Goal: Check status: Check status

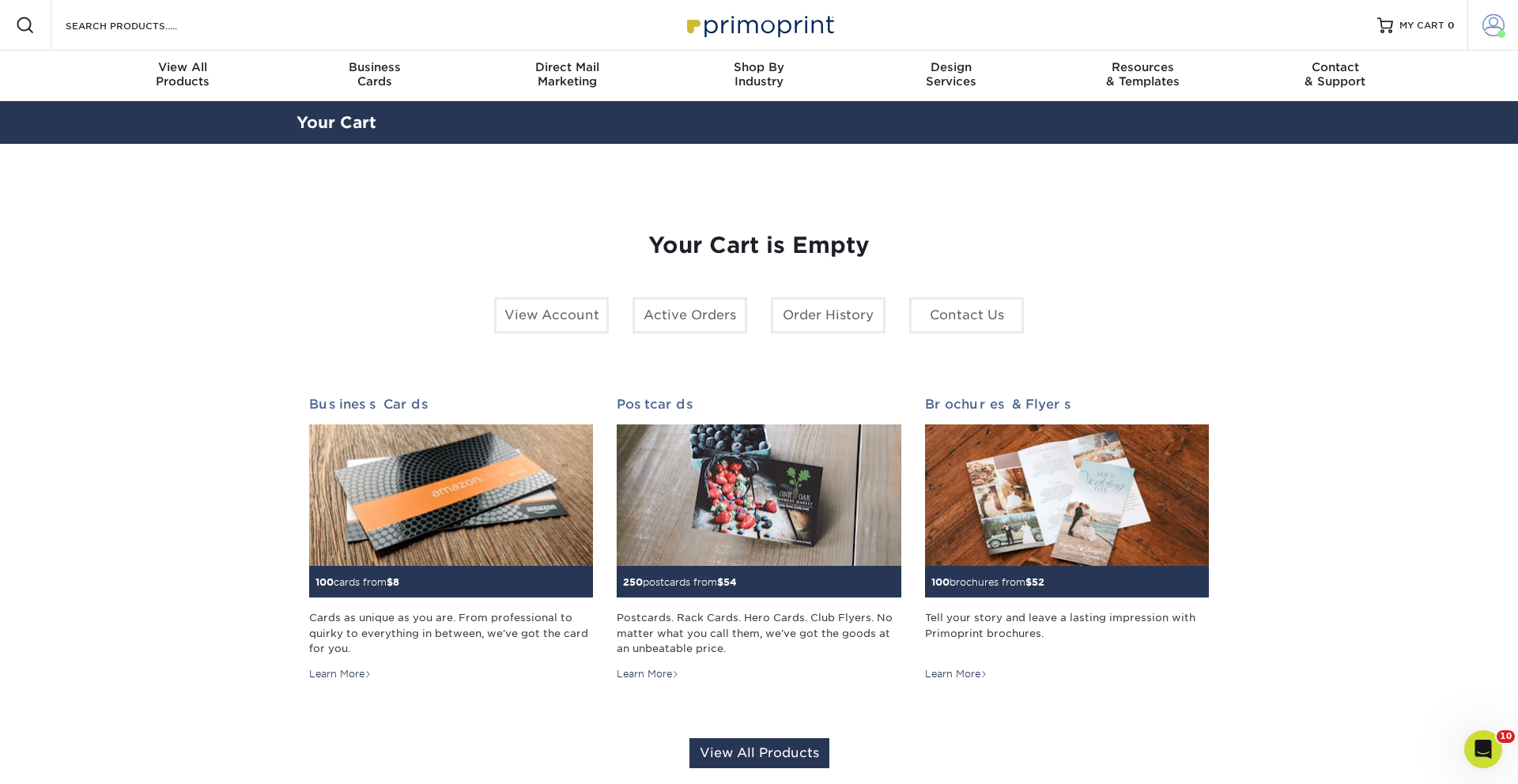
click at [1501, 33] on span at bounding box center [1502, 34] width 8 height 8
drag, startPoint x: 1483, startPoint y: 25, endPoint x: 1478, endPoint y: 39, distance: 14.9
click at [1483, 25] on span at bounding box center [1494, 25] width 22 height 22
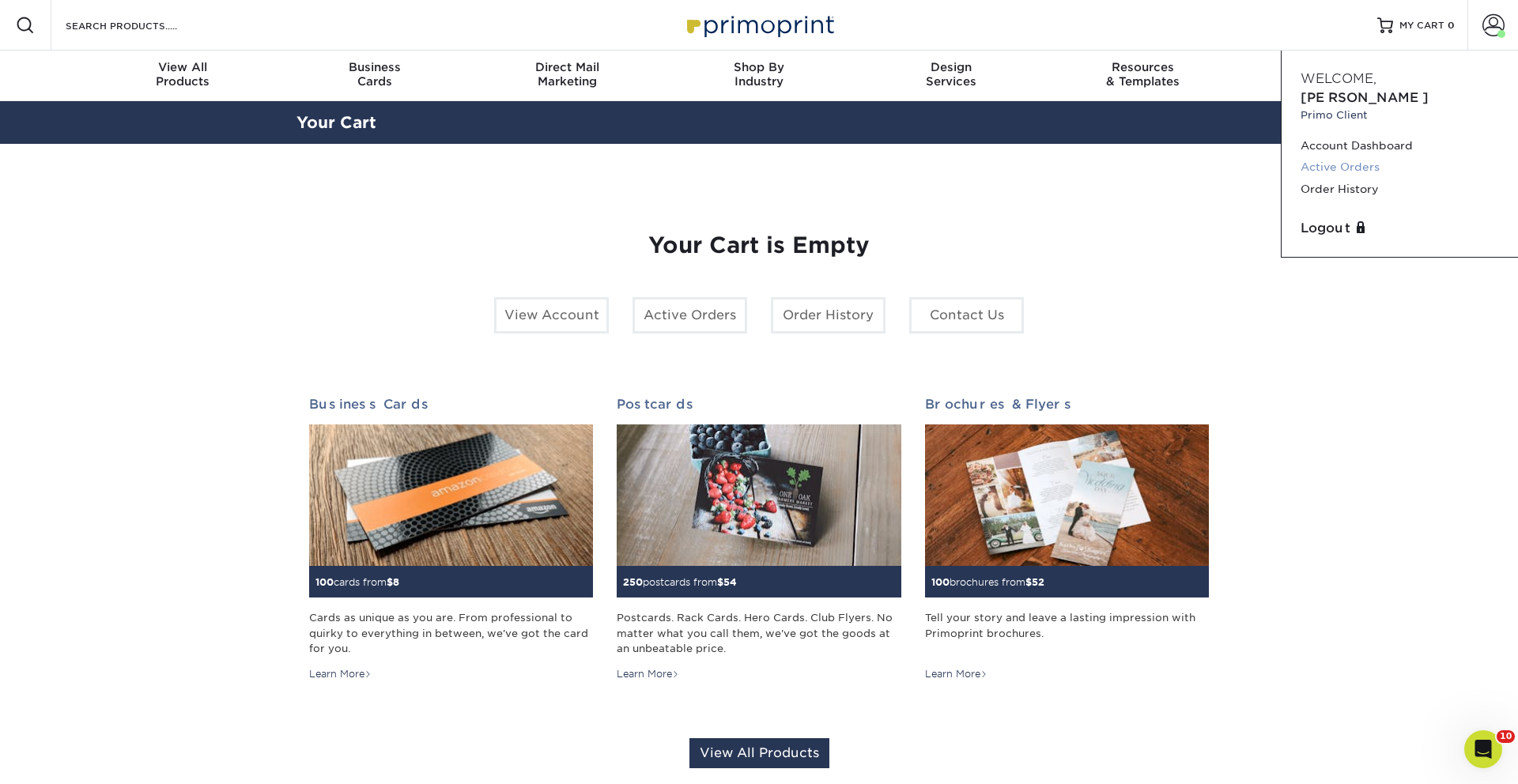
drag, startPoint x: 1341, startPoint y: 146, endPoint x: 1290, endPoint y: 146, distance: 51.0
click at [1341, 156] on link "Active Orders" at bounding box center [1400, 167] width 199 height 22
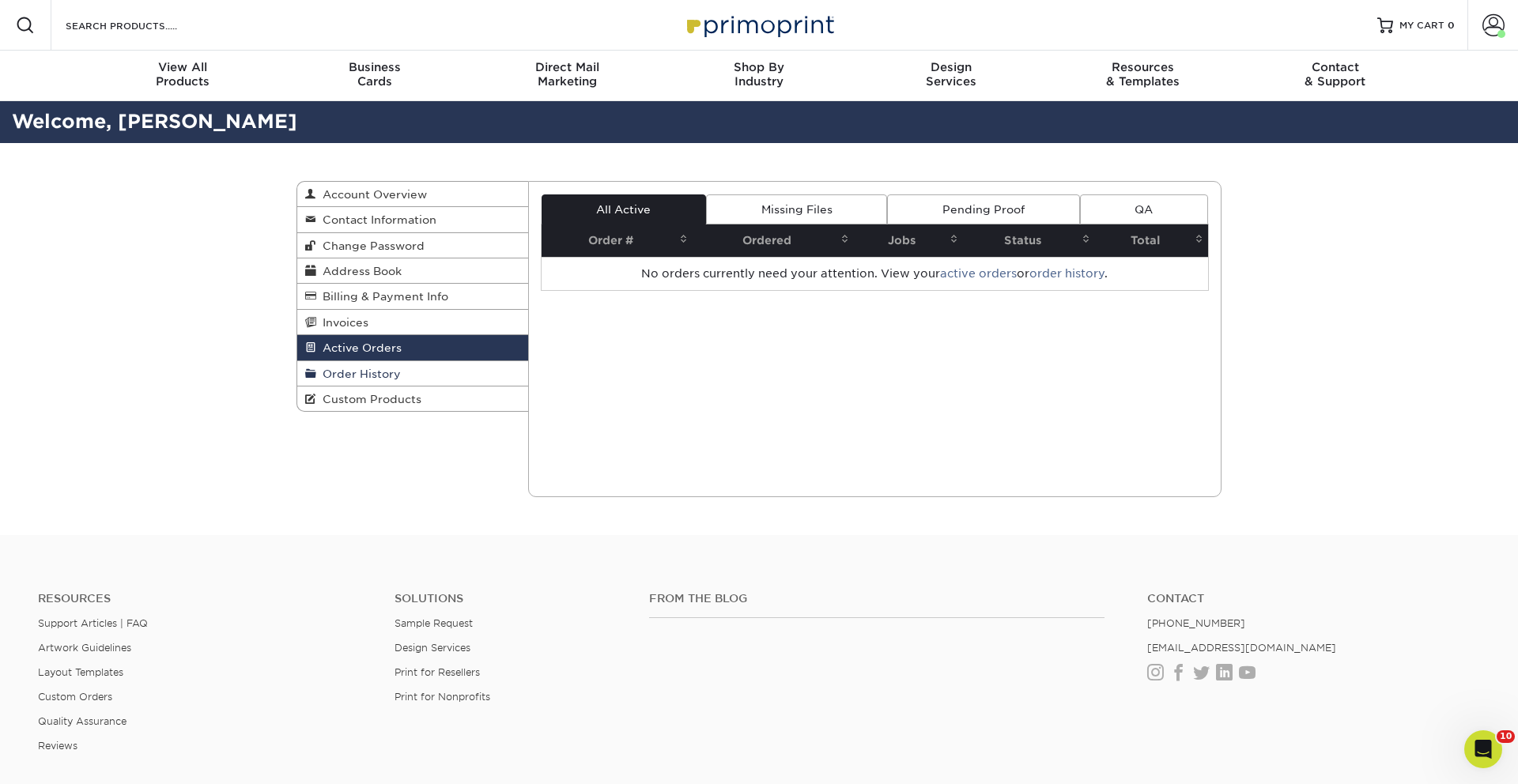
drag, startPoint x: 417, startPoint y: 372, endPoint x: 437, endPoint y: 369, distance: 20.2
click at [417, 372] on link "Order History" at bounding box center [413, 374] width 231 height 25
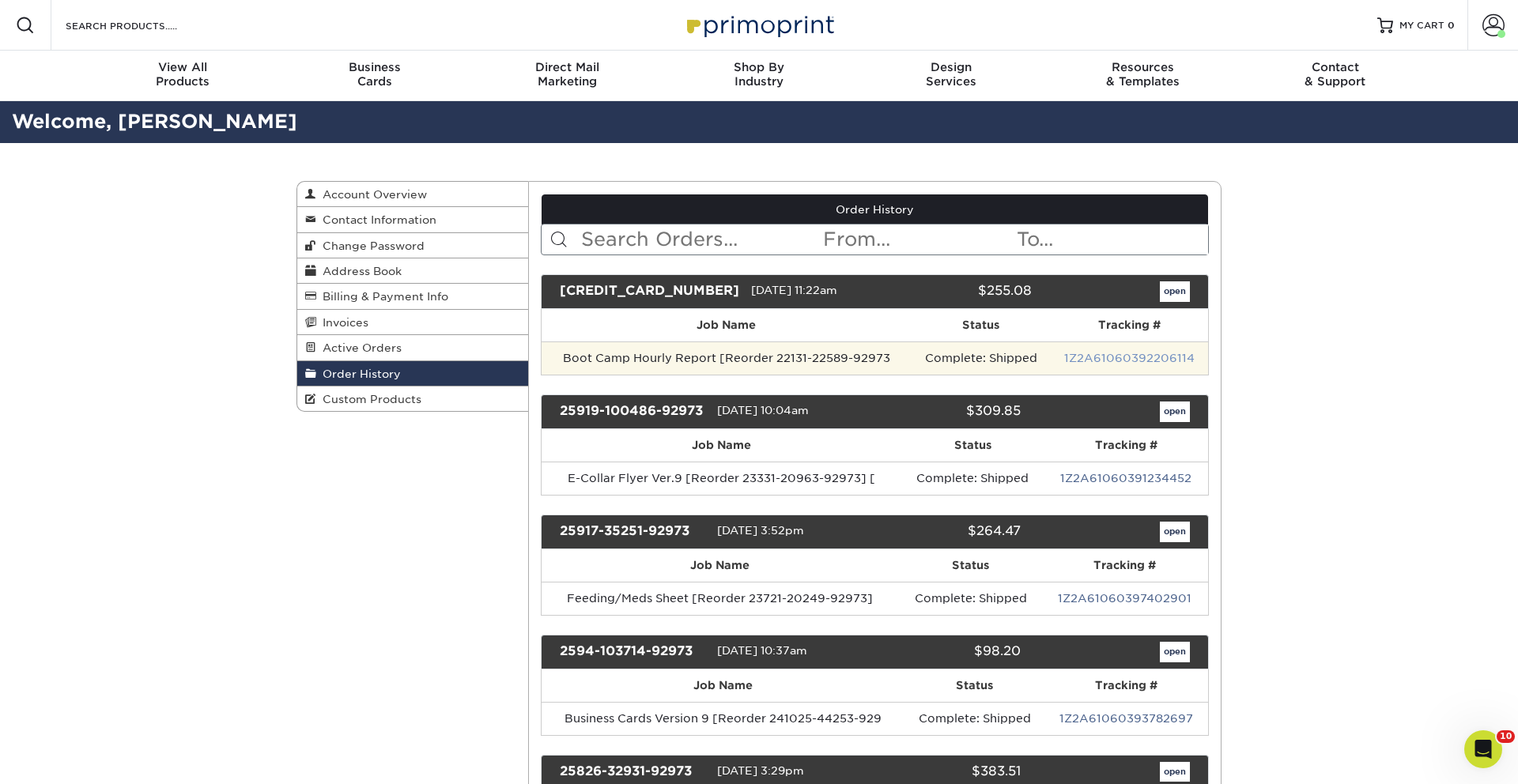
click at [1151, 356] on link "1Z2A61060392206114" at bounding box center [1129, 358] width 130 height 12
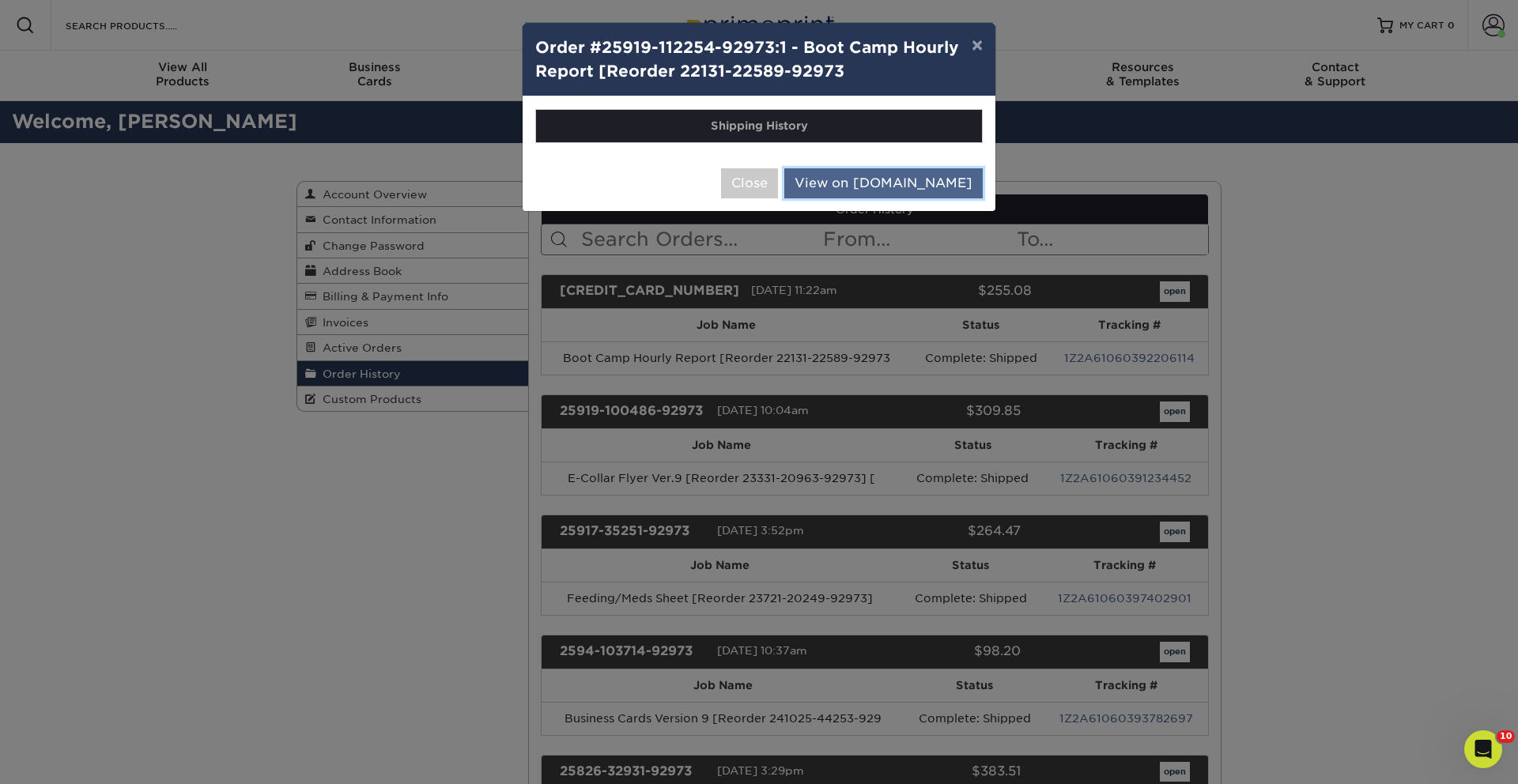
click at [910, 191] on link "View on UPS.com" at bounding box center [883, 184] width 199 height 30
click at [779, 189] on button "Close" at bounding box center [749, 184] width 57 height 30
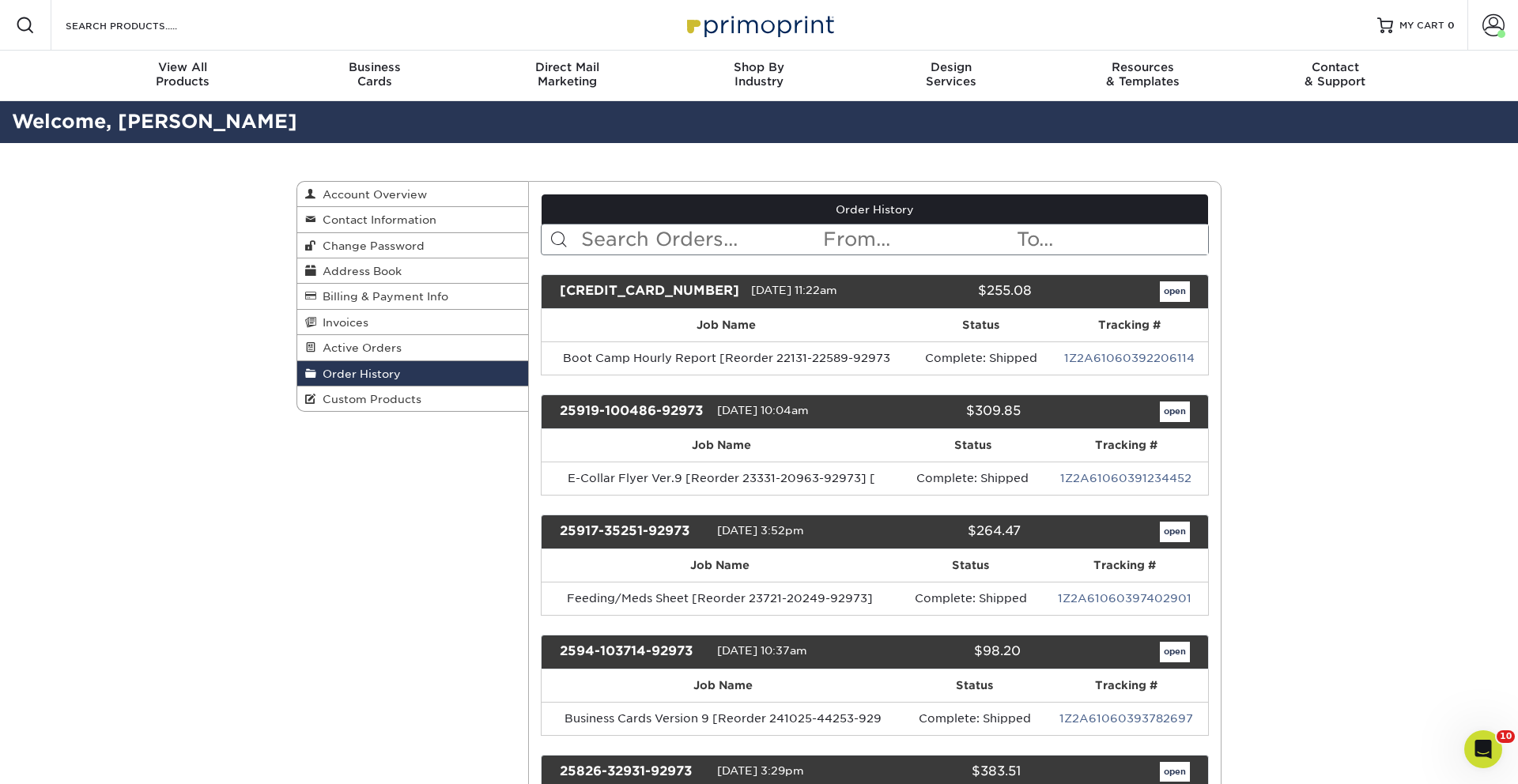
click at [696, 229] on input "text" at bounding box center [701, 239] width 243 height 30
type input "sticker"
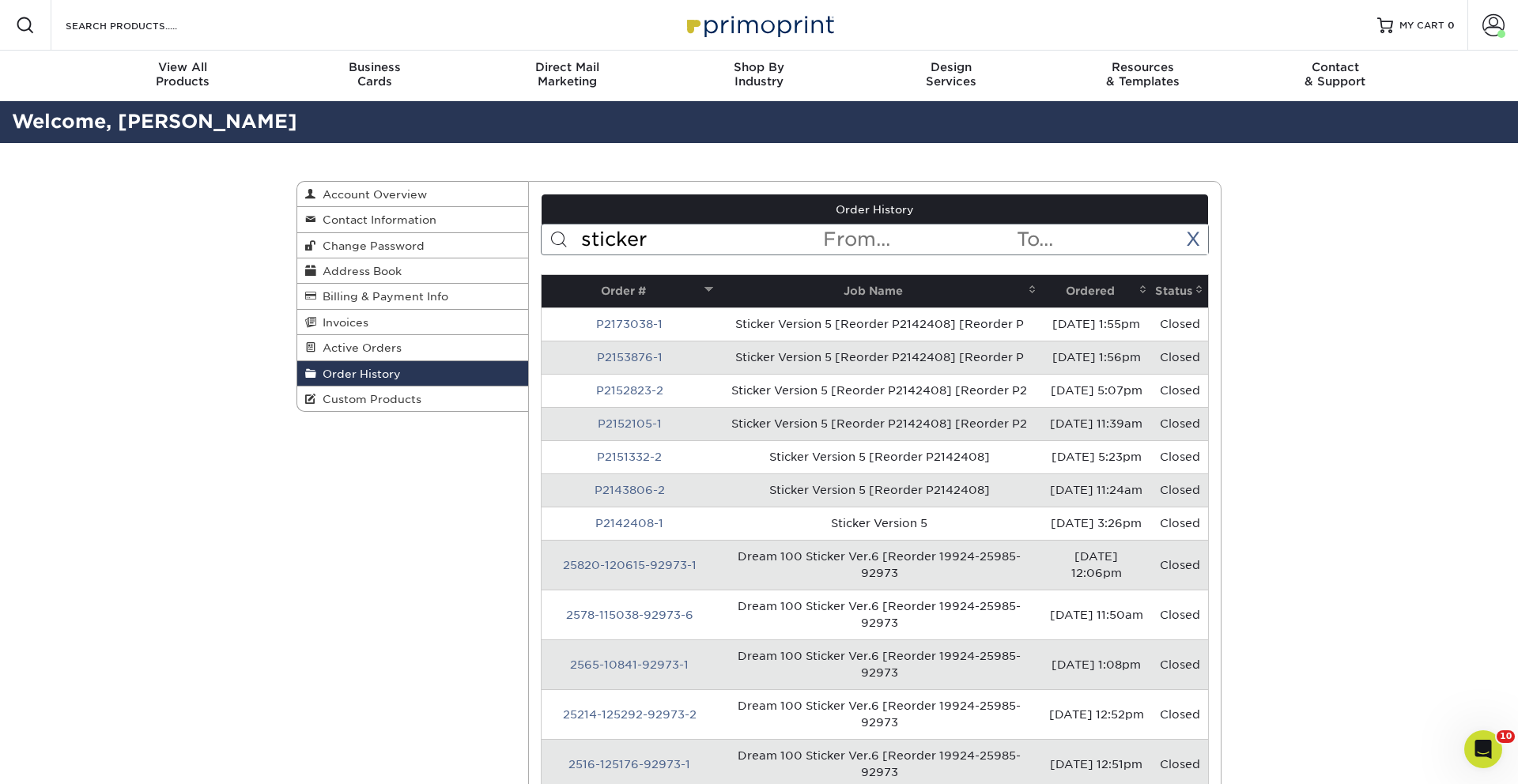
click at [1055, 287] on th "Ordered" at bounding box center [1097, 291] width 111 height 32
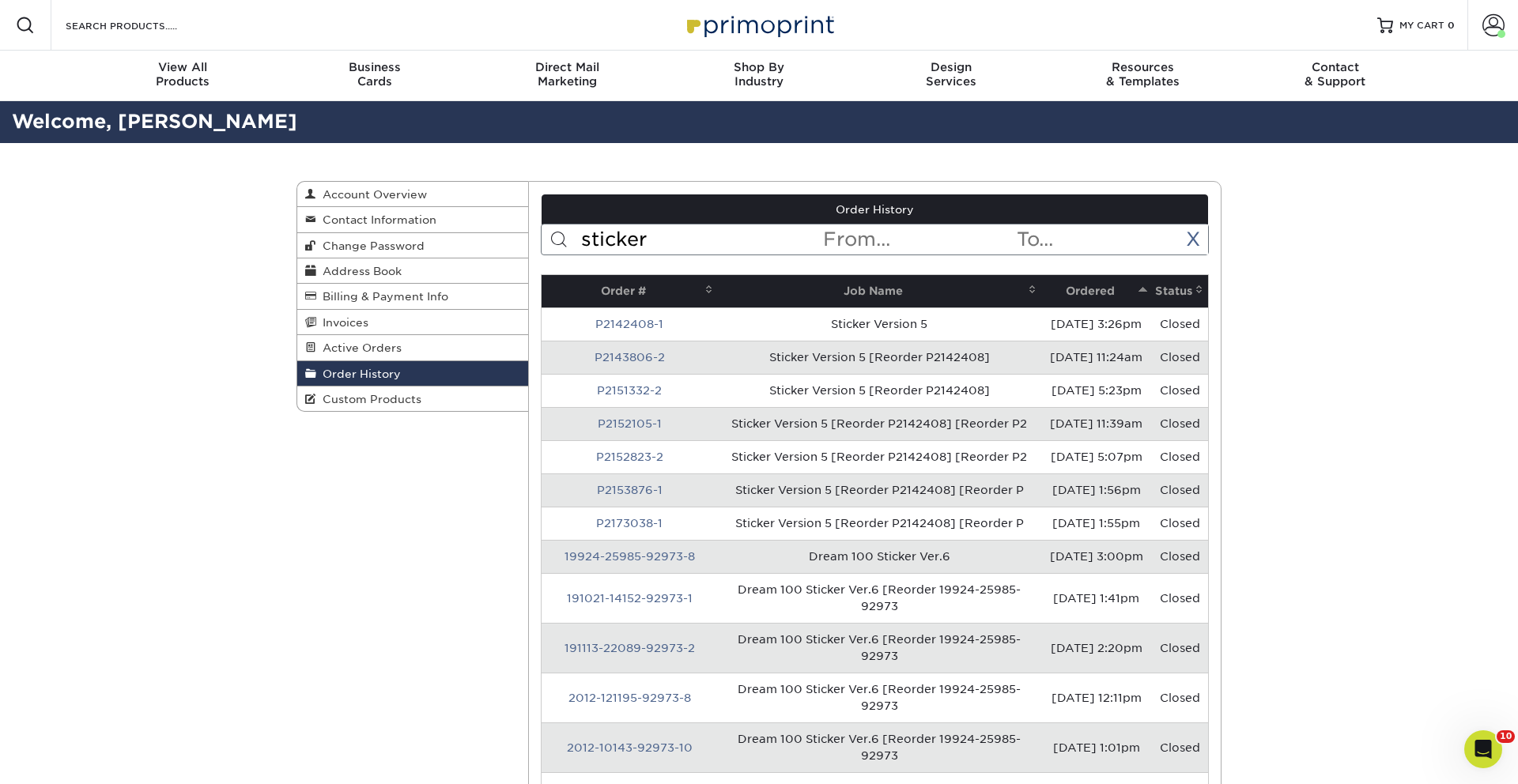
click at [1055, 287] on th "Ordered" at bounding box center [1097, 291] width 111 height 32
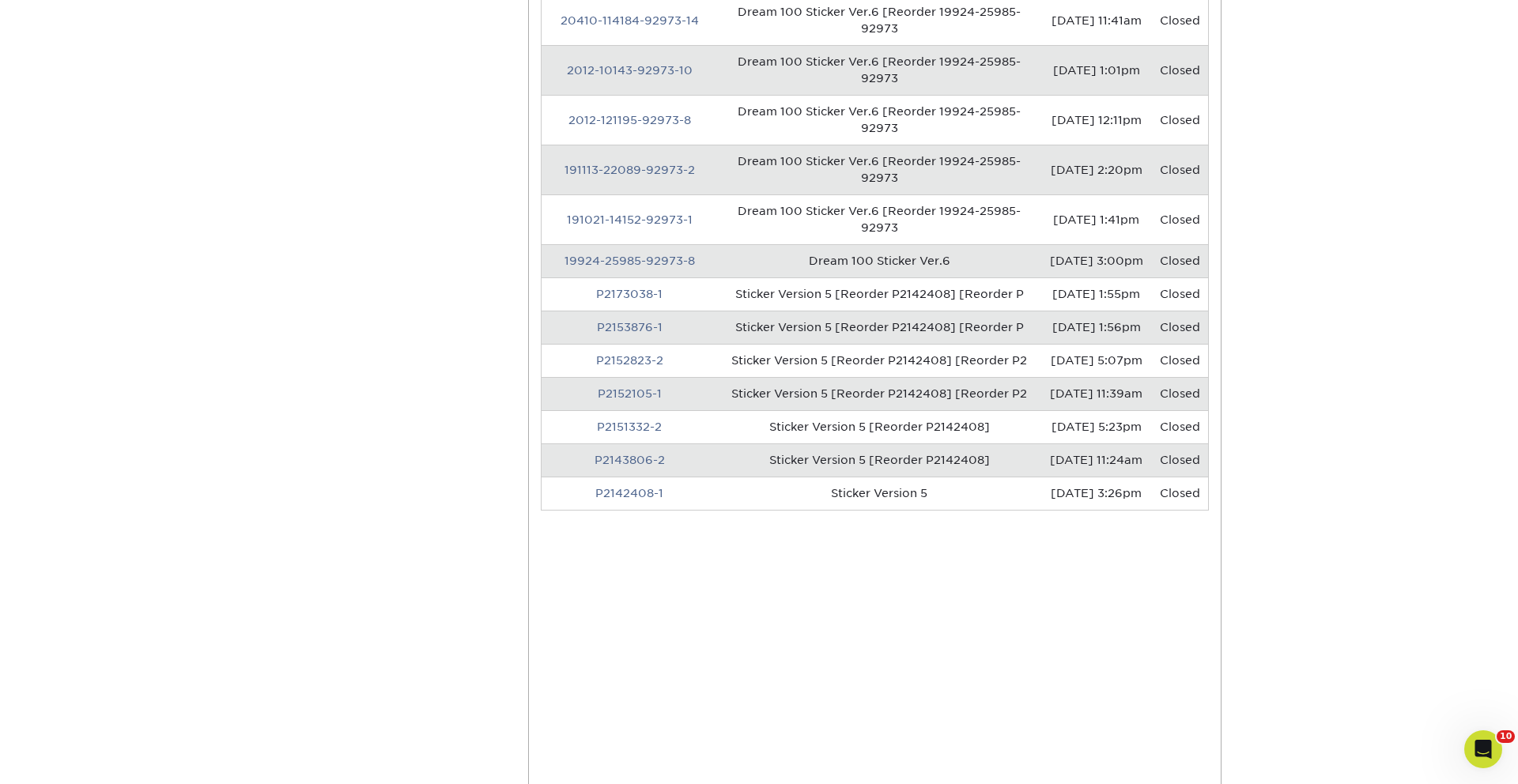
scroll to position [1222, 0]
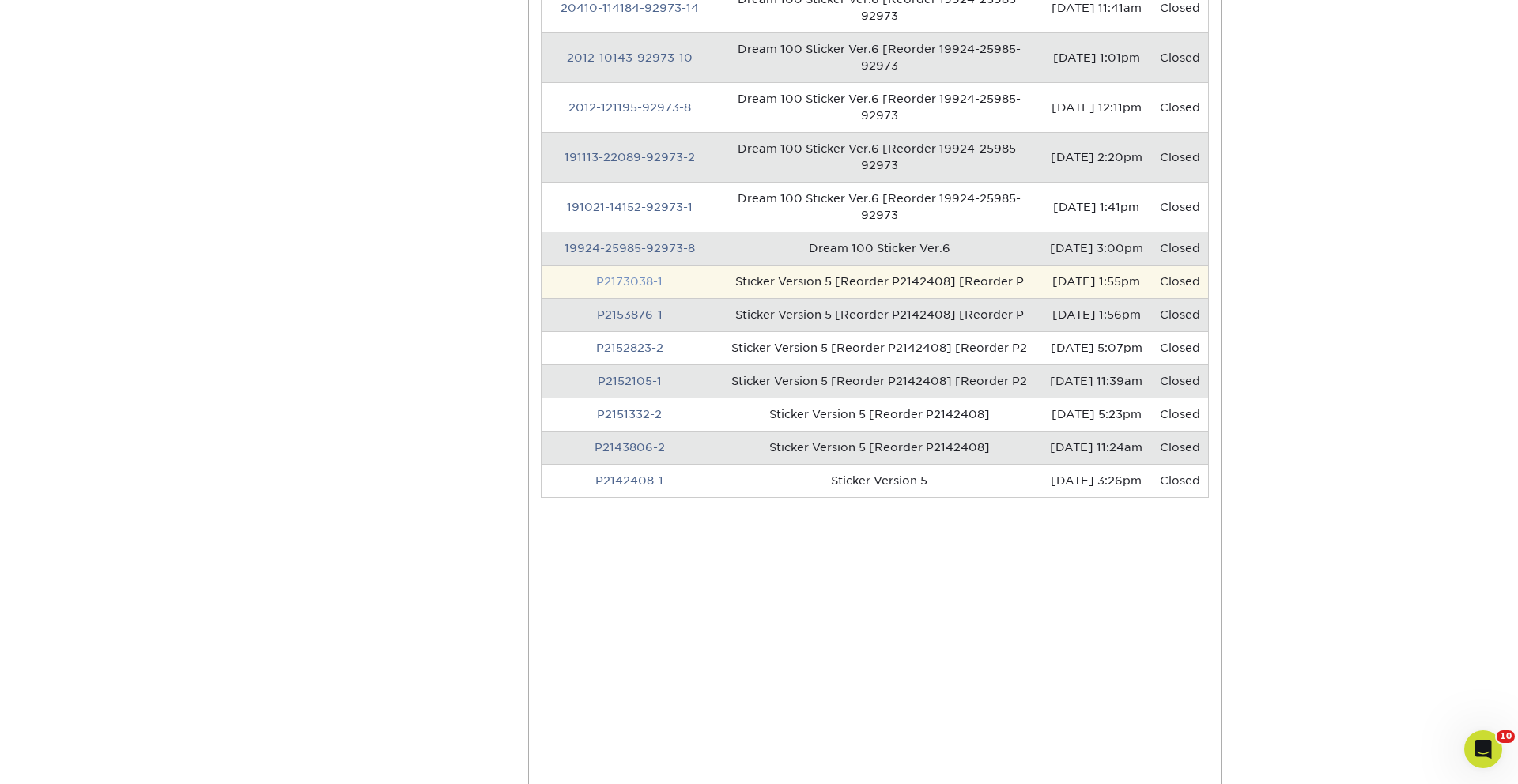
click at [636, 280] on link "P2173038-1" at bounding box center [630, 281] width 66 height 12
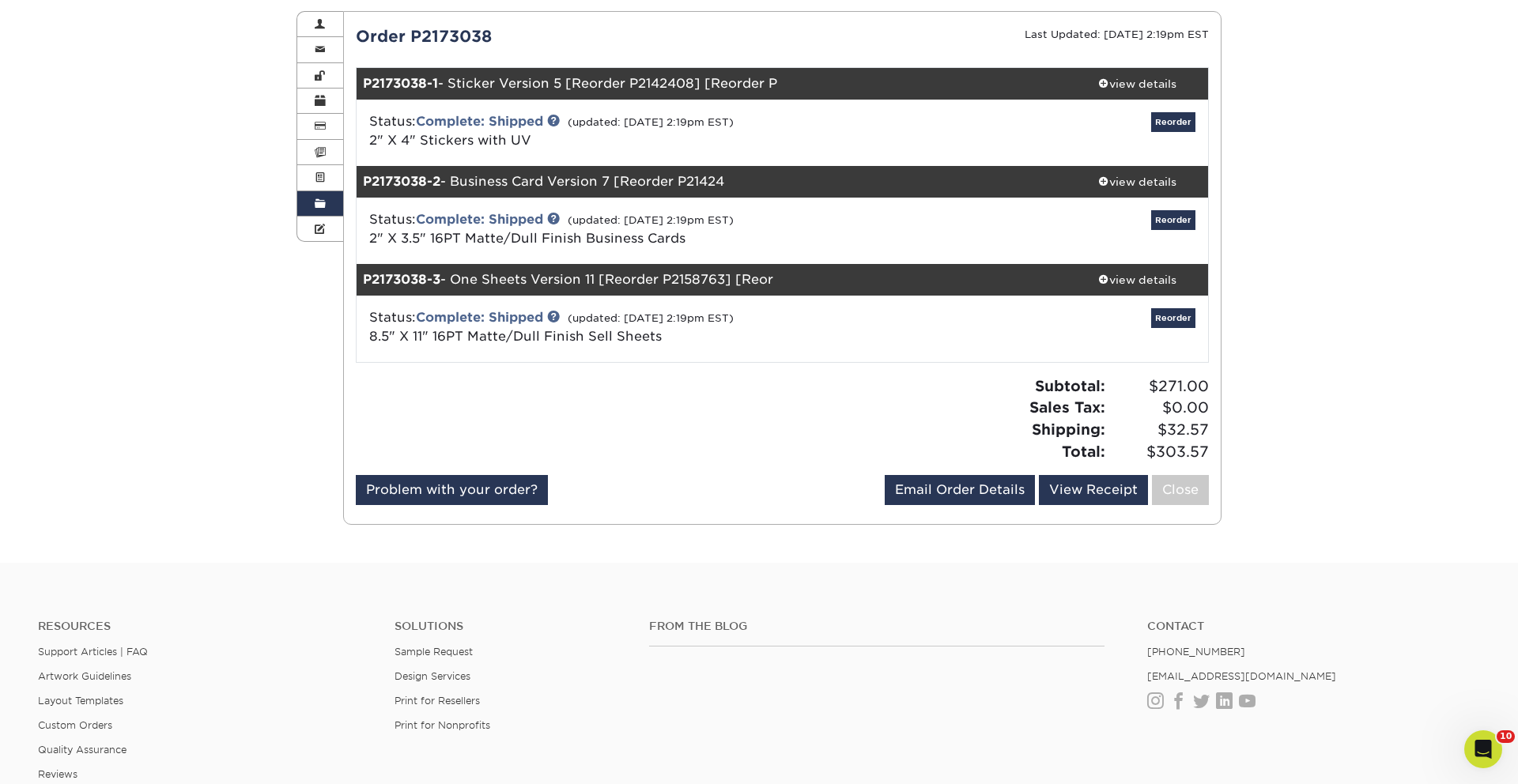
scroll to position [177, 0]
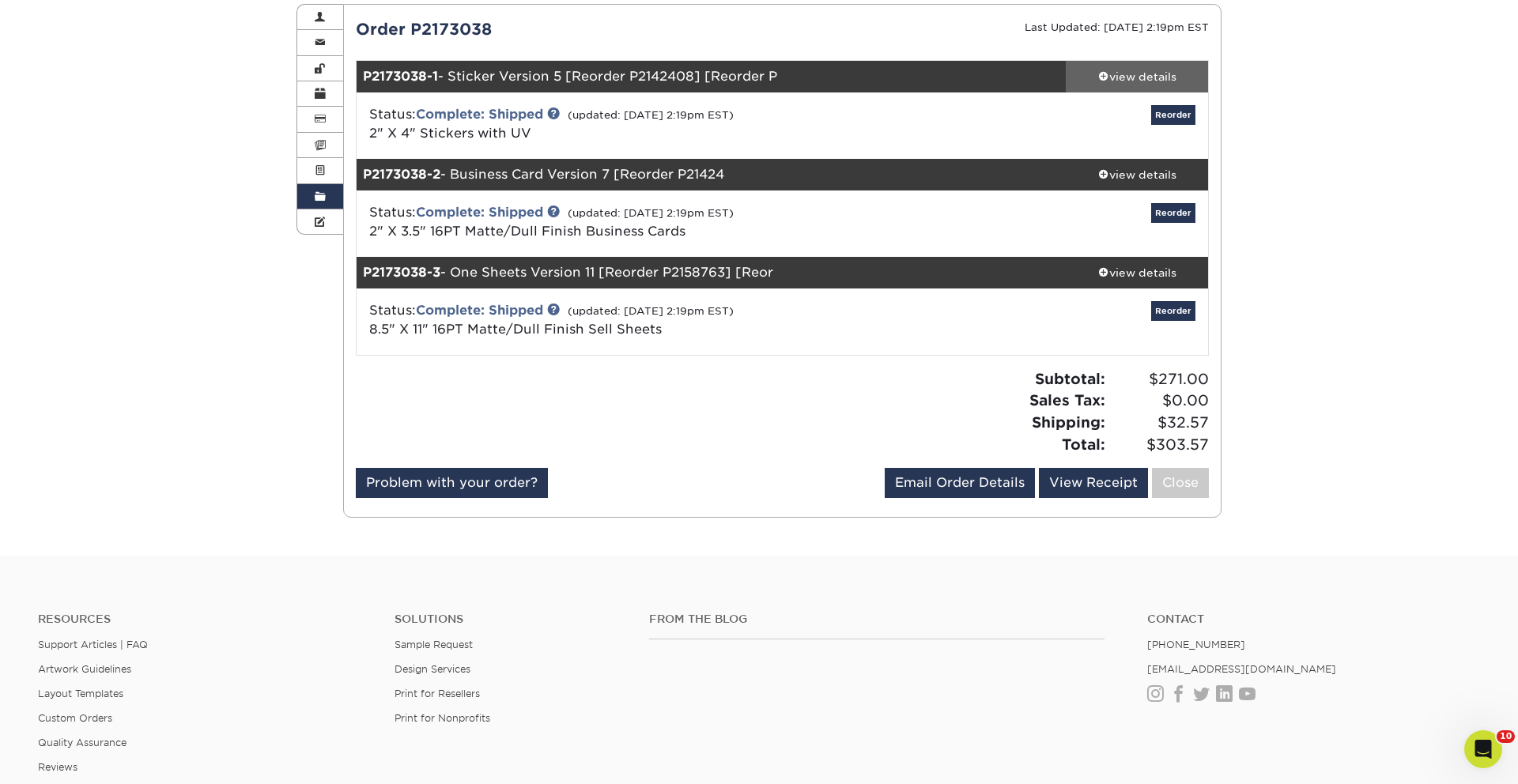
click at [1112, 71] on div "view details" at bounding box center [1137, 76] width 142 height 16
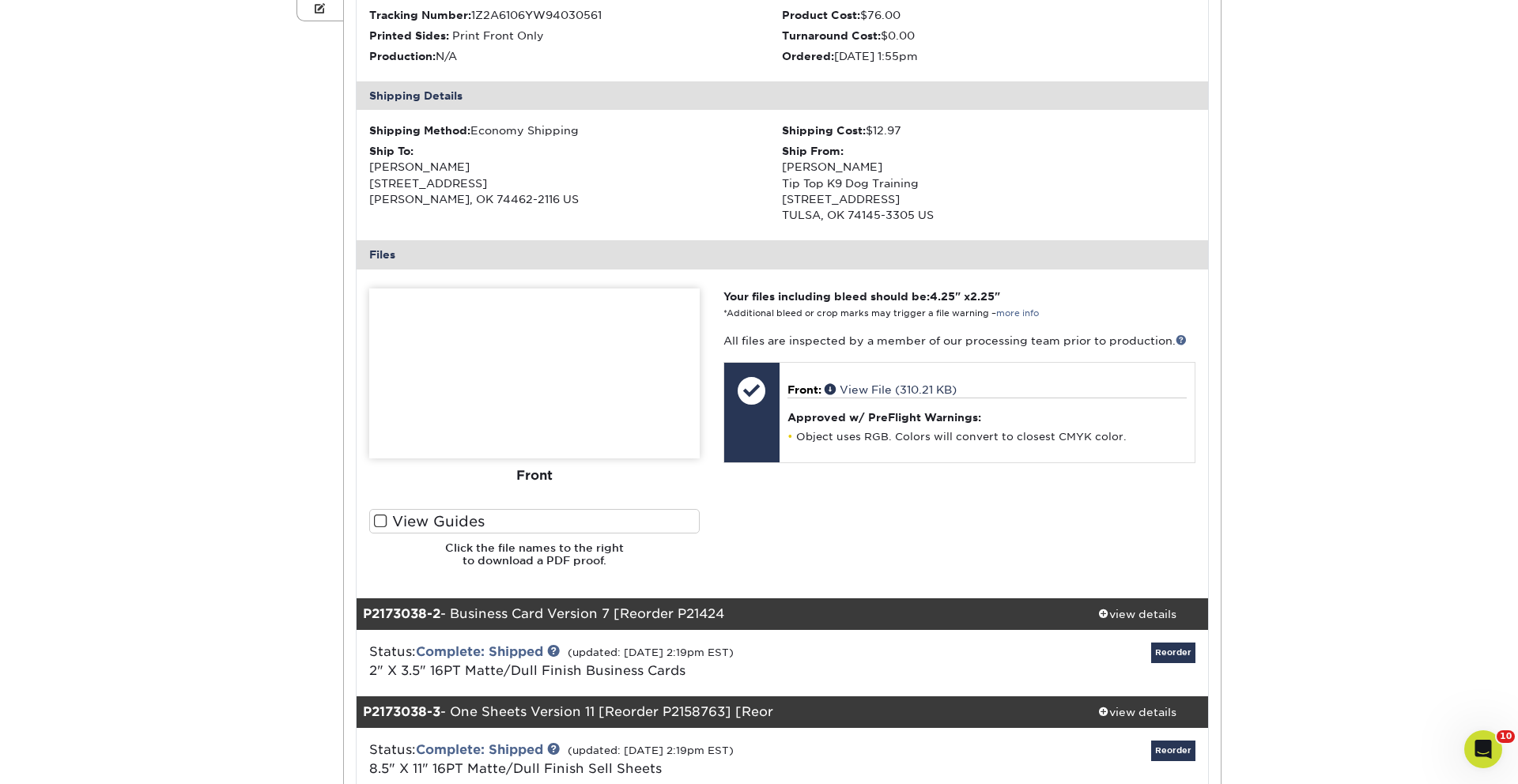
scroll to position [0, 0]
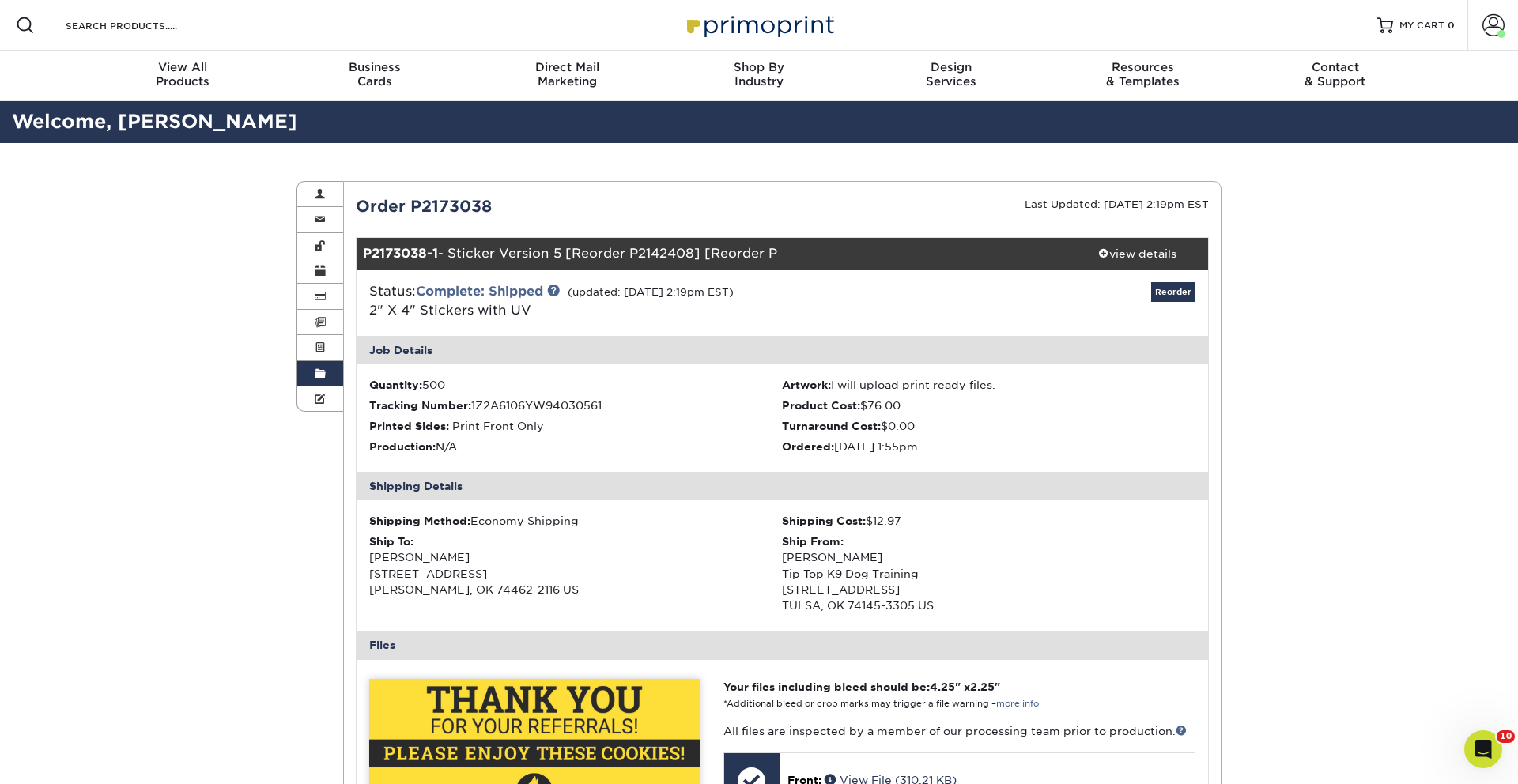
drag, startPoint x: 131, startPoint y: 475, endPoint x: 243, endPoint y: 307, distance: 201.9
click at [131, 475] on div "Order History Account Overview Contact Information Change Password Address Book…" at bounding box center [759, 764] width 1518 height 1243
click at [322, 189] on span at bounding box center [320, 194] width 11 height 12
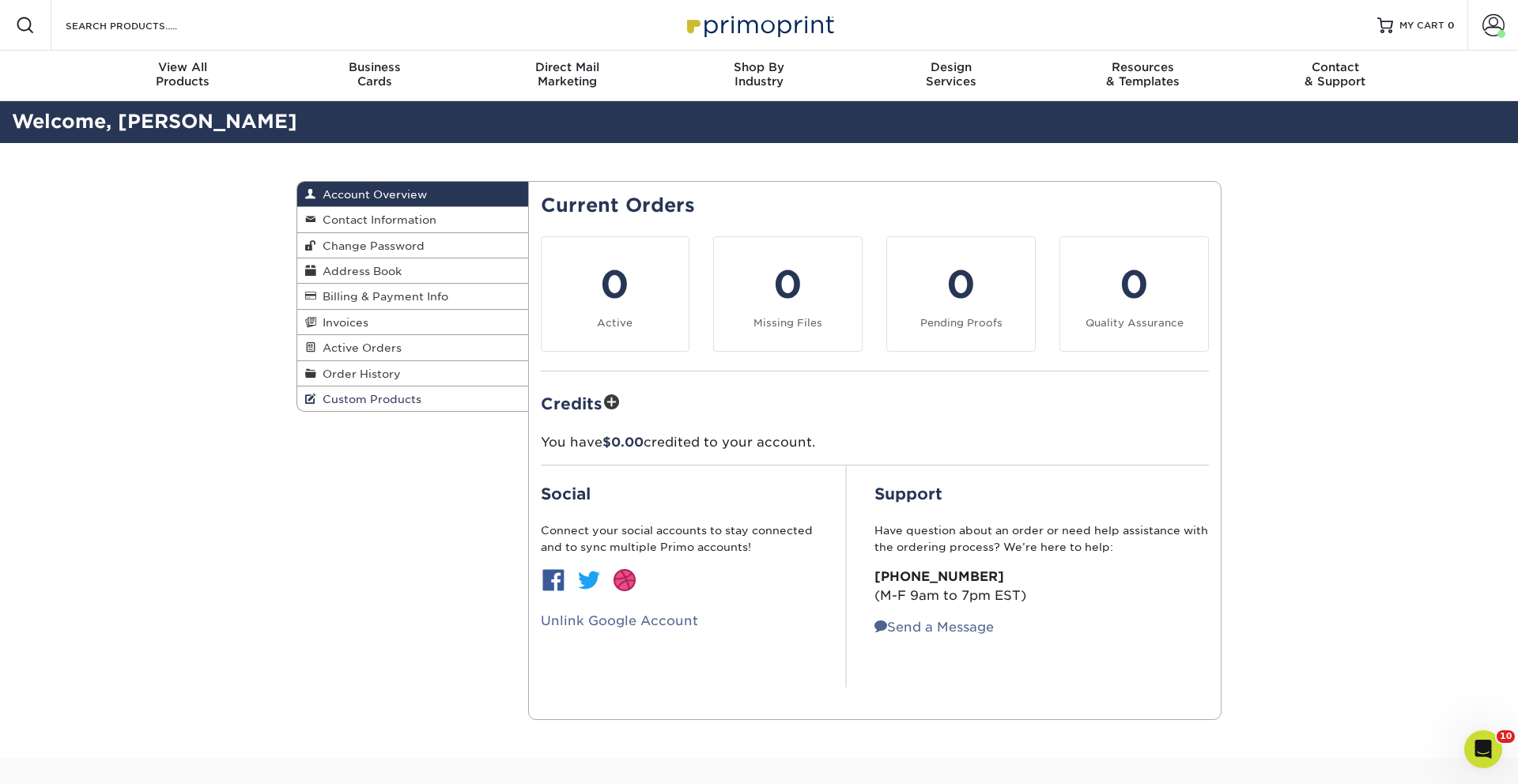
click at [387, 403] on span "Custom Products" at bounding box center [369, 399] width 106 height 12
